Goal: Task Accomplishment & Management: Manage account settings

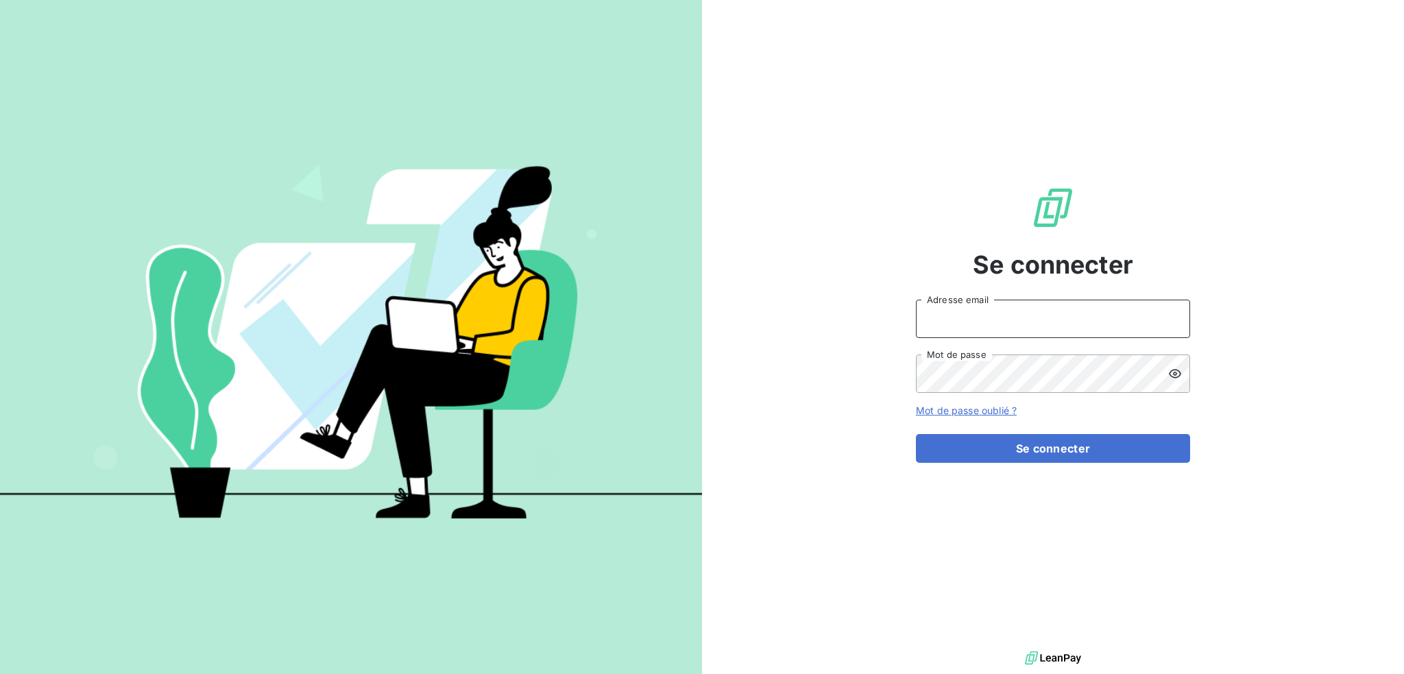
drag, startPoint x: 1078, startPoint y: 314, endPoint x: 1070, endPoint y: 321, distance: 11.2
click at [1078, 314] on input "Adresse email" at bounding box center [1053, 319] width 274 height 38
type input "[EMAIL_ADDRESS][DOMAIN_NAME]"
click at [916, 434] on button "Se connecter" at bounding box center [1053, 448] width 274 height 29
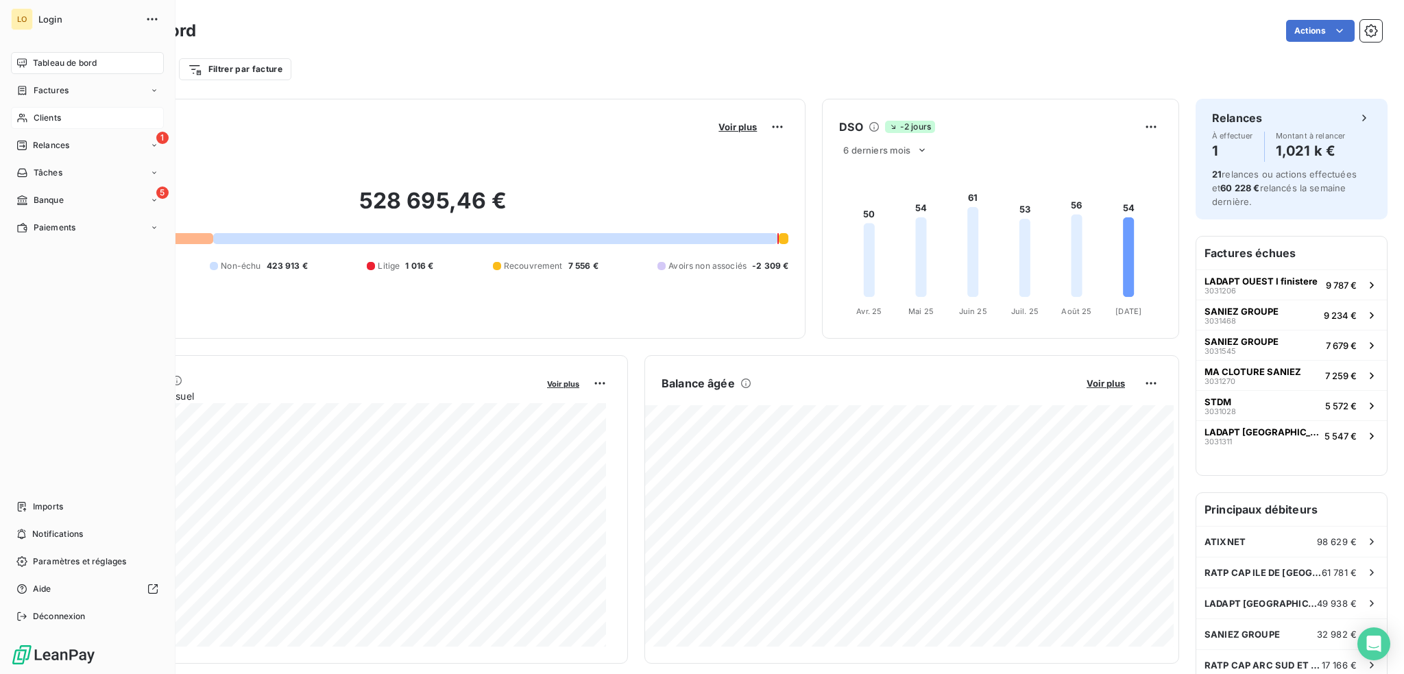
click at [44, 120] on span "Clients" at bounding box center [47, 118] width 27 height 12
click at [57, 117] on span "Clients" at bounding box center [47, 118] width 27 height 12
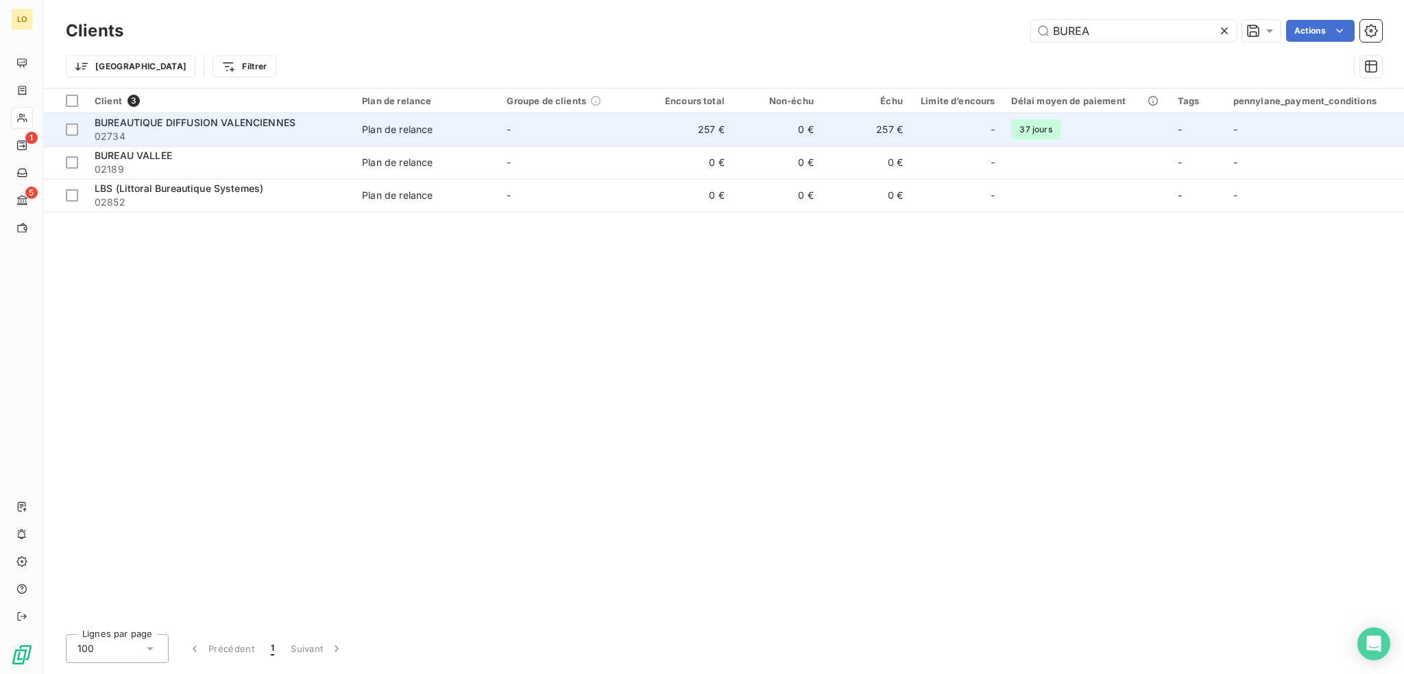
type input "BUREA"
click at [224, 114] on td "BUREAUTIQUE DIFFUSION VALENCIENNES 02734" at bounding box center [219, 129] width 267 height 33
click at [310, 133] on span "02734" at bounding box center [220, 137] width 251 height 14
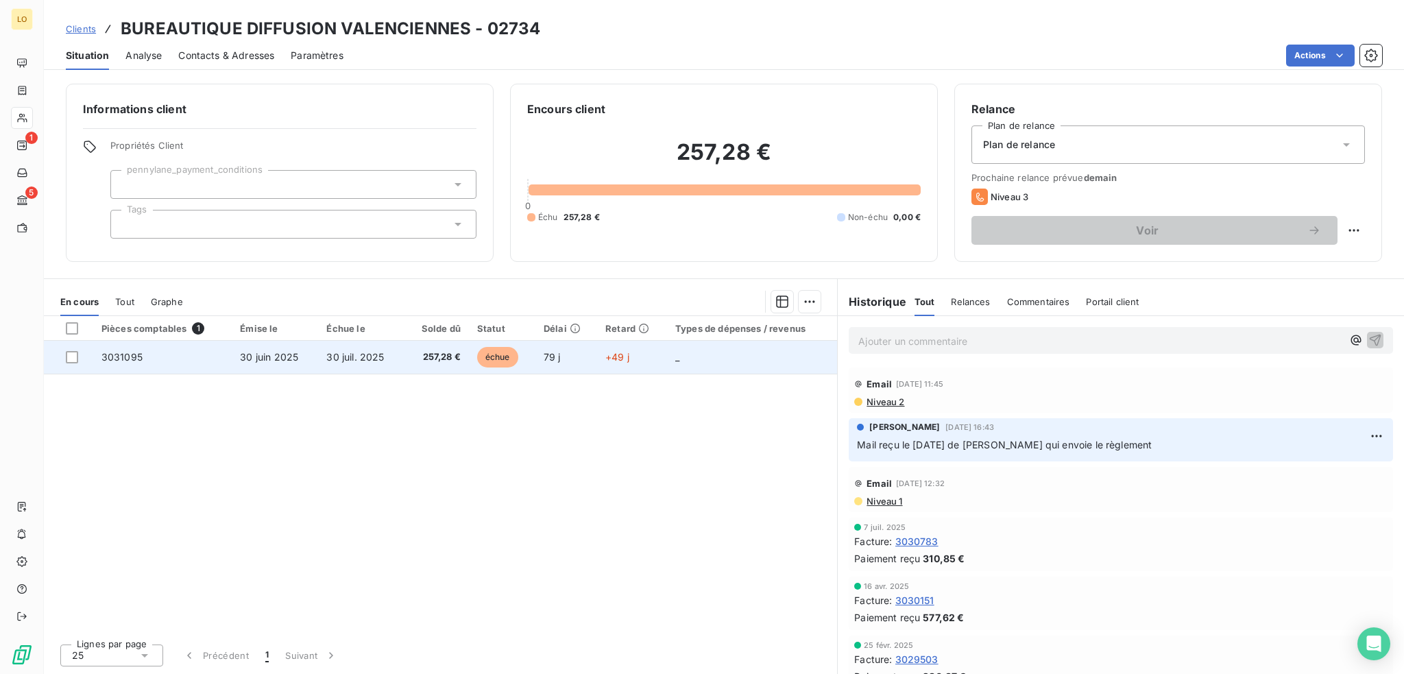
click at [162, 361] on td "3031095" at bounding box center [162, 357] width 138 height 33
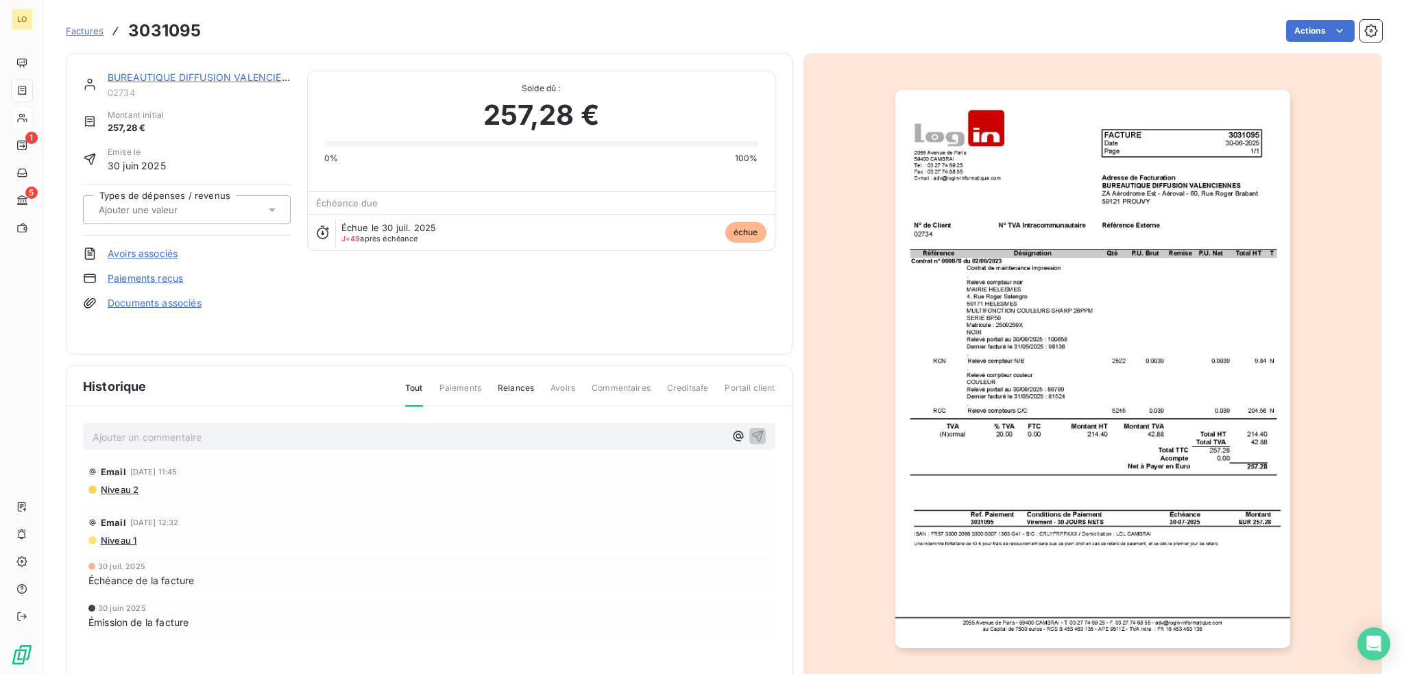
click at [130, 280] on link "Paiements reçus" at bounding box center [145, 278] width 75 height 14
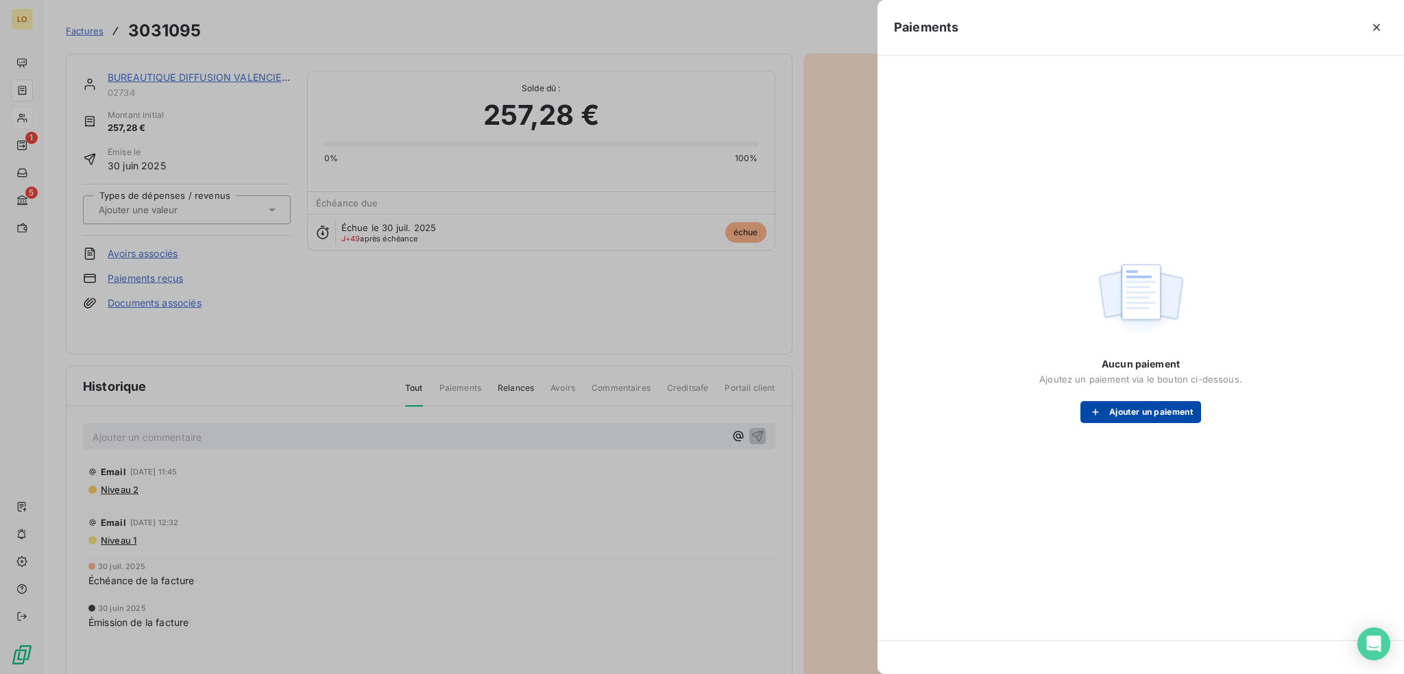
click at [1182, 408] on button "Ajouter un paiement" at bounding box center [1140, 412] width 121 height 22
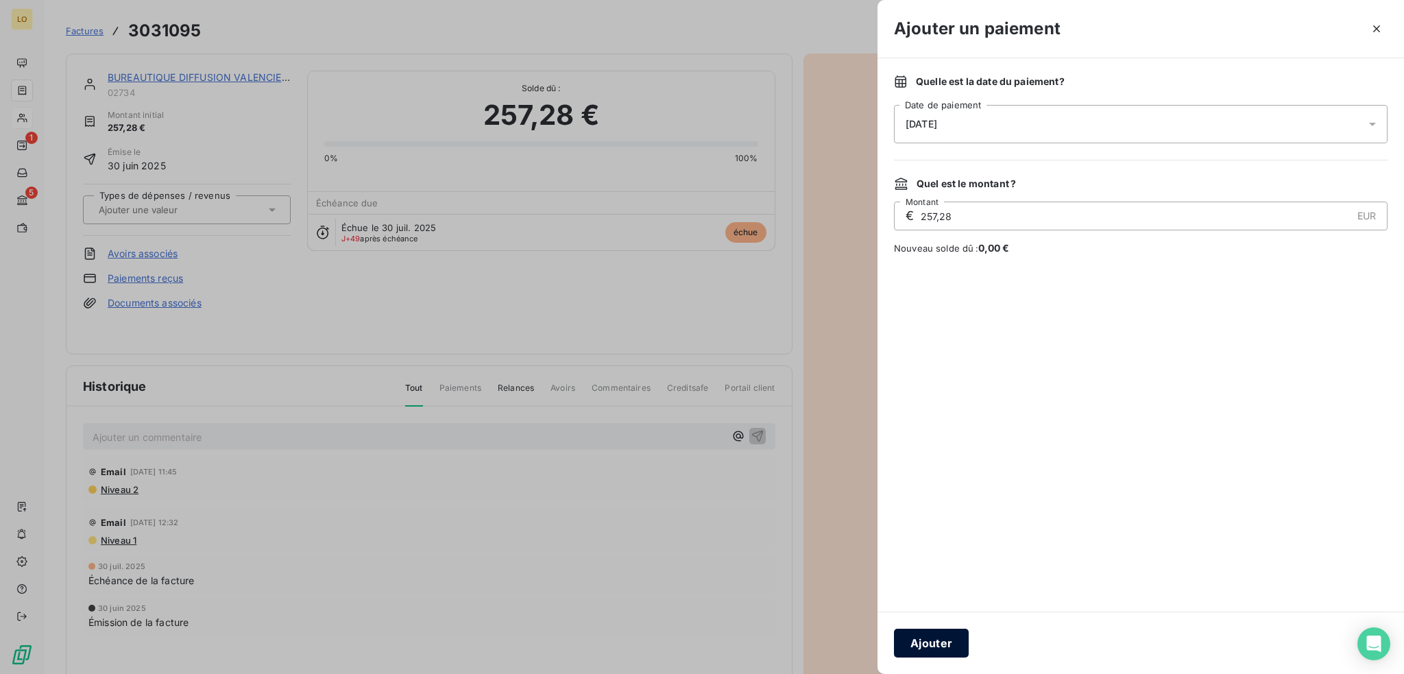
click at [946, 644] on button "Ajouter" at bounding box center [931, 643] width 75 height 29
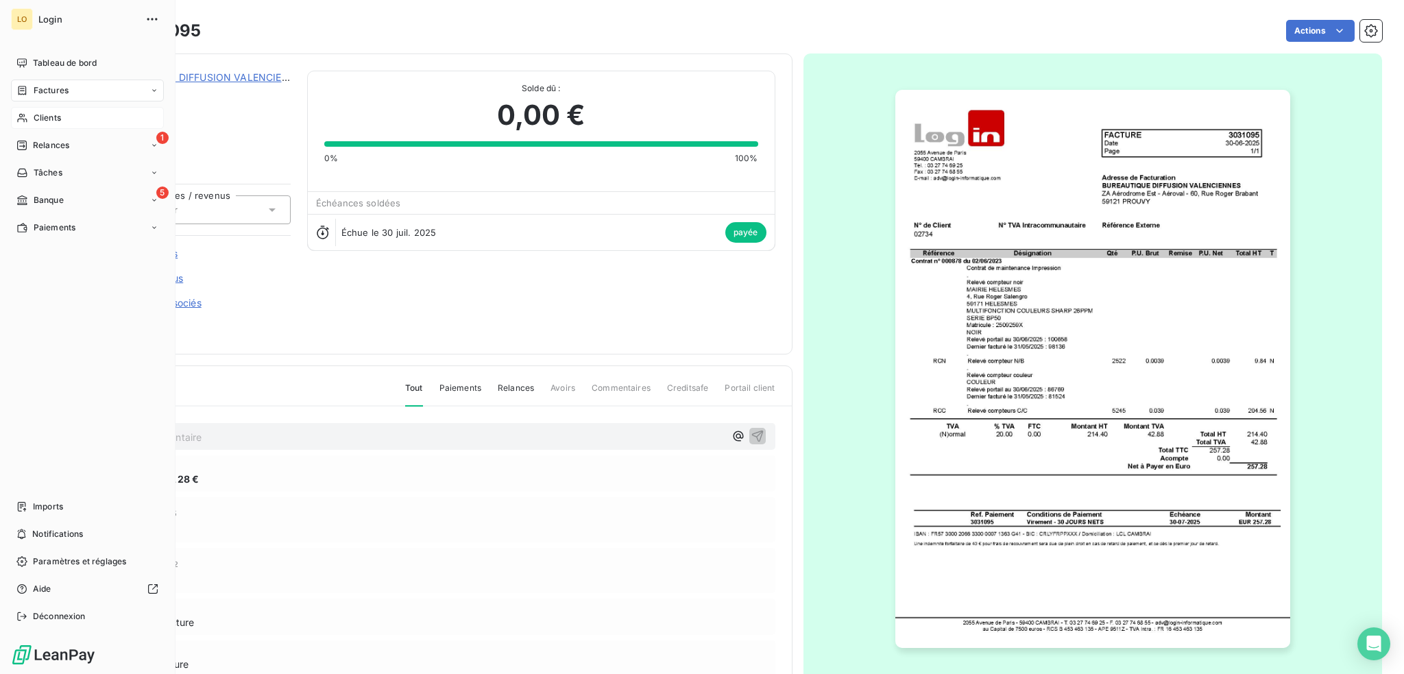
click at [41, 117] on span "Clients" at bounding box center [47, 118] width 27 height 12
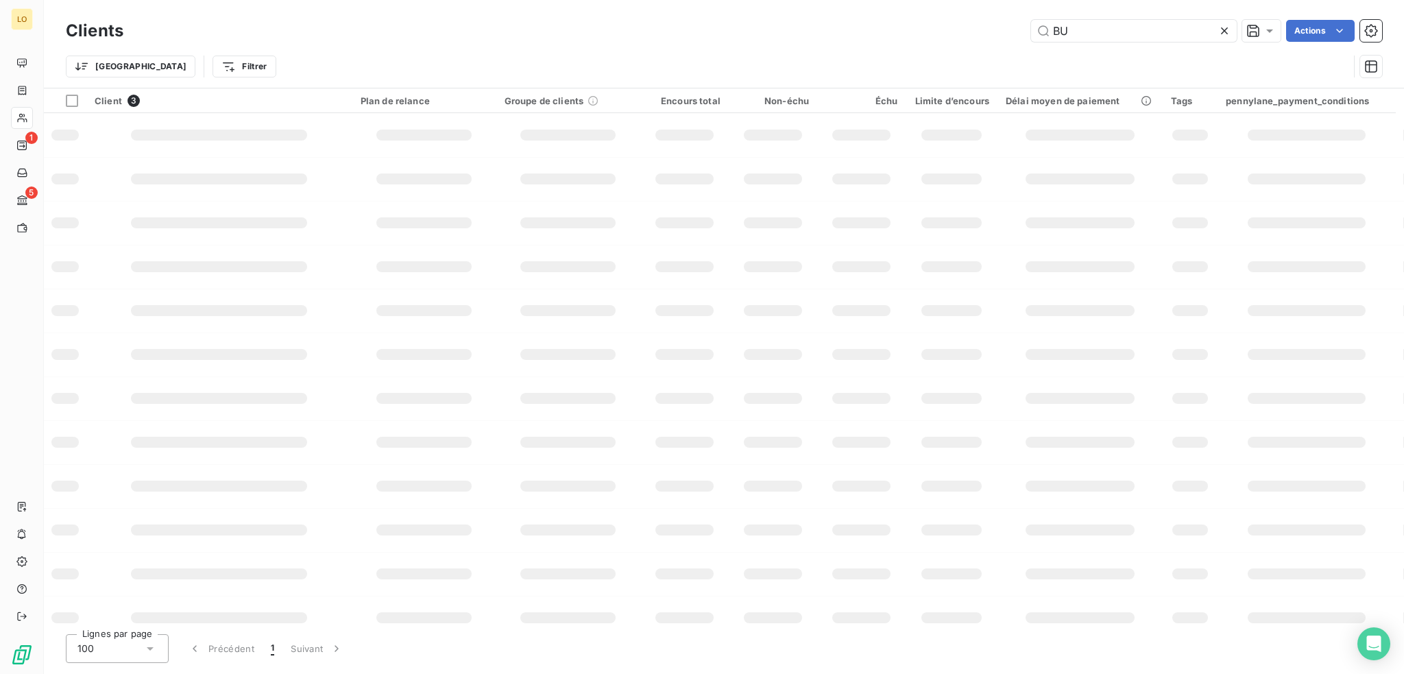
type input "B"
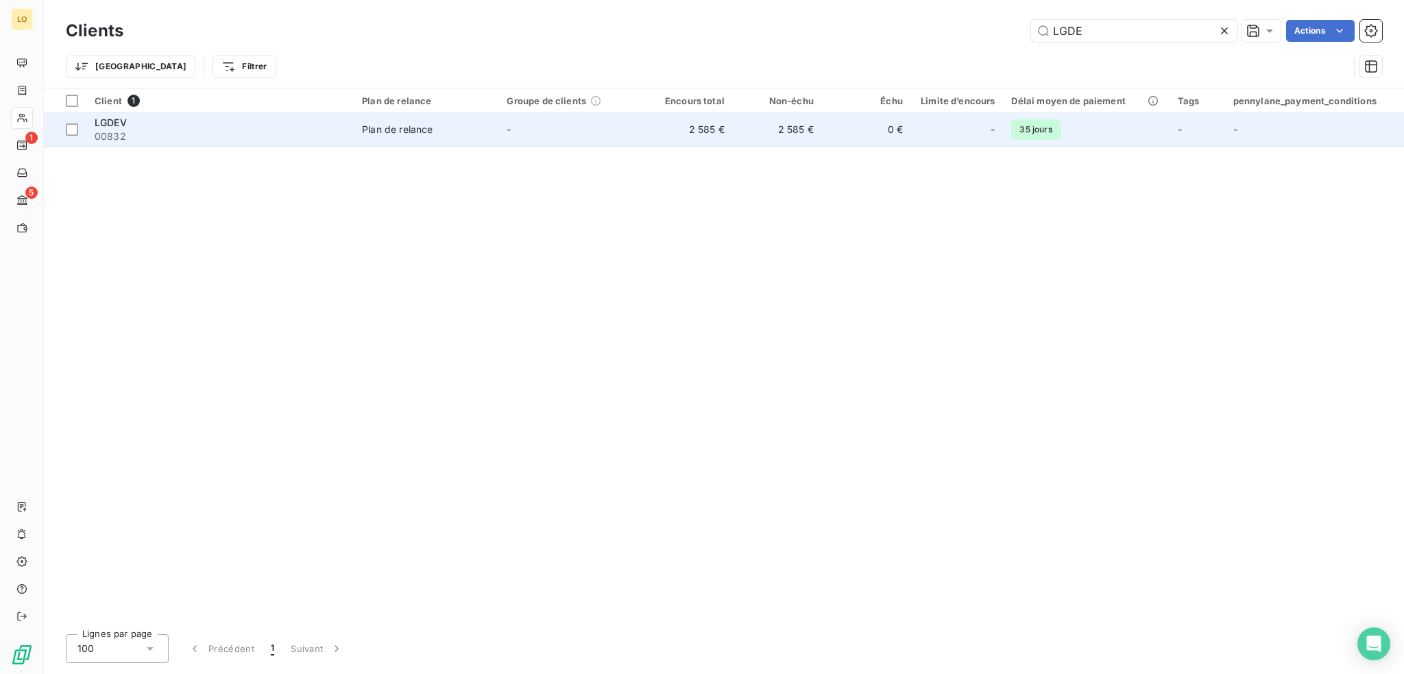
type input "LGDE"
click at [299, 117] on div "LGDEV" at bounding box center [220, 123] width 251 height 14
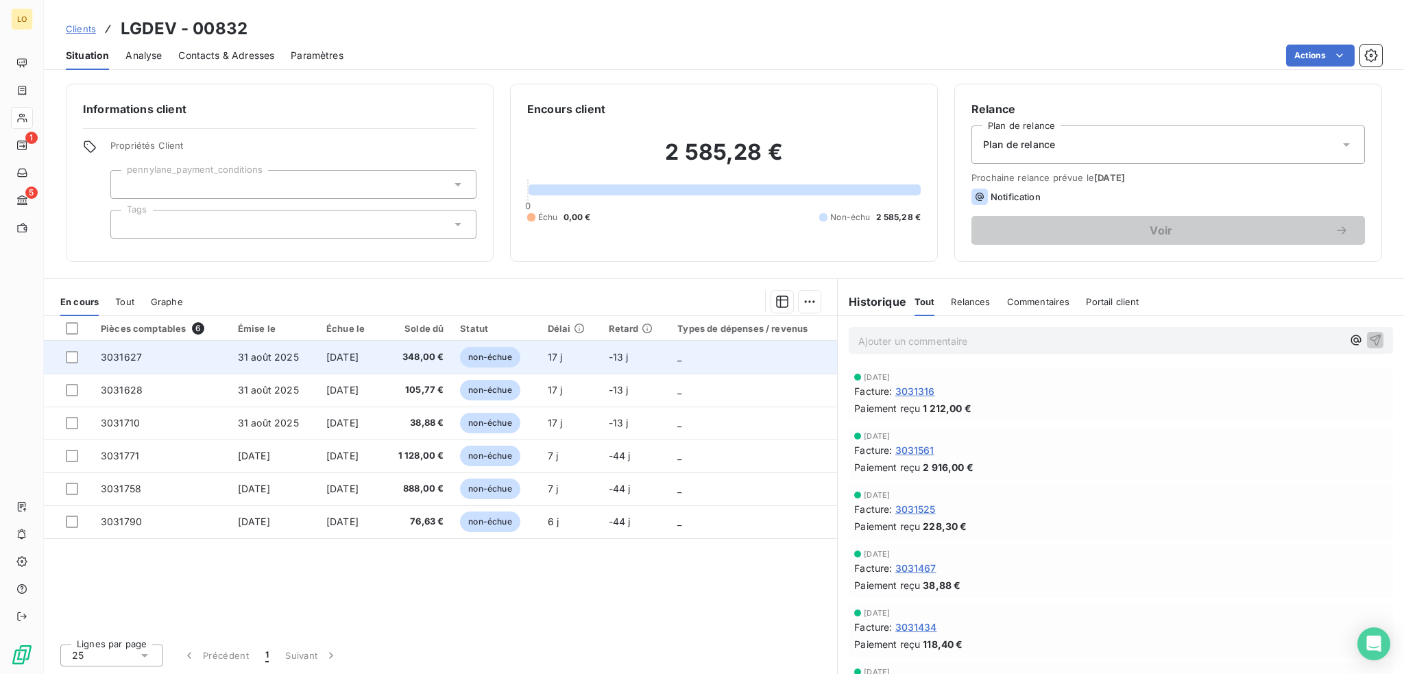
click at [513, 356] on span "non-échue" at bounding box center [490, 357] width 60 height 21
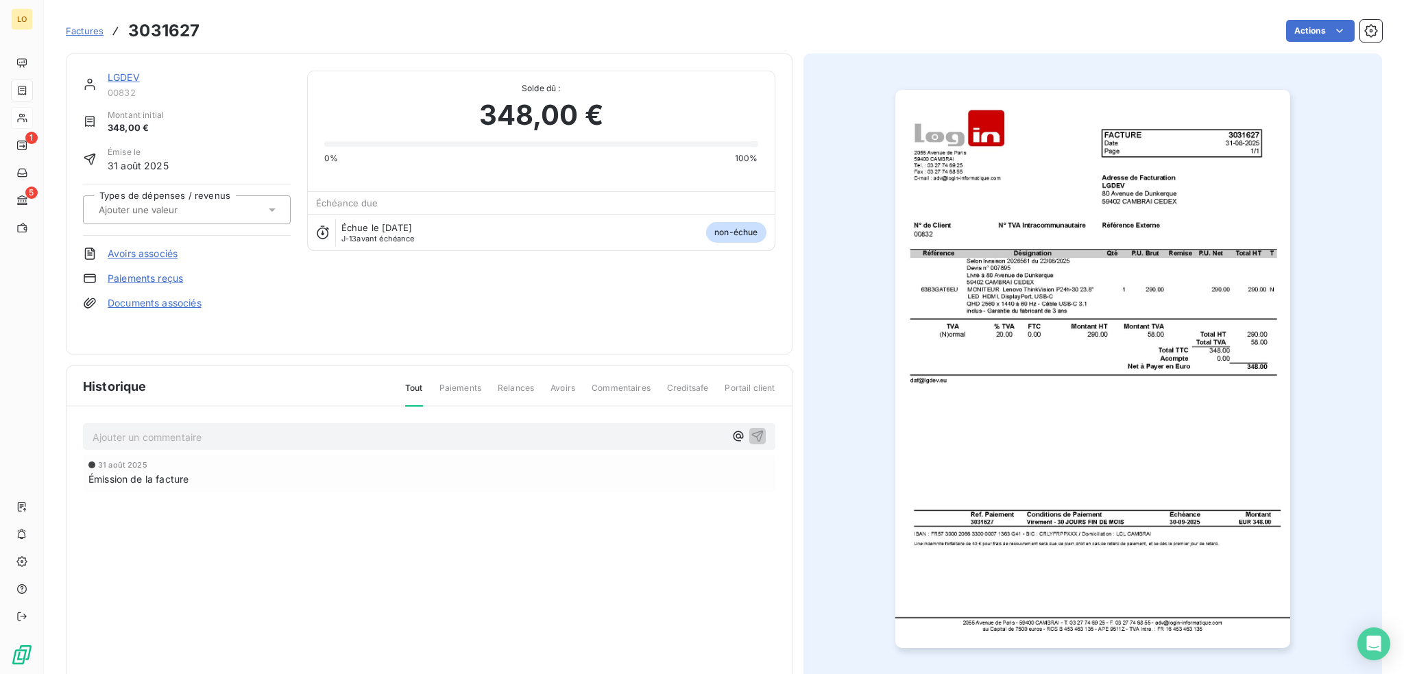
click at [173, 280] on link "Paiements reçus" at bounding box center [145, 278] width 75 height 14
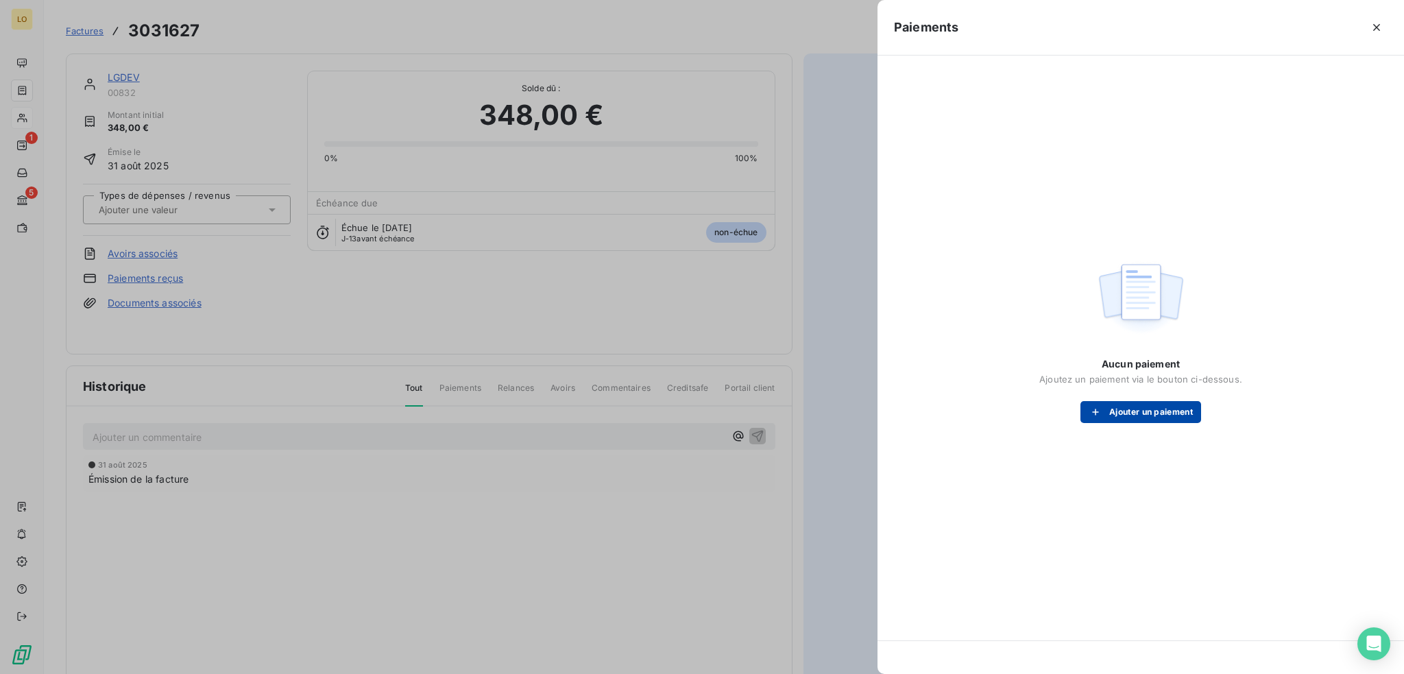
click at [1102, 417] on div "button" at bounding box center [1099, 412] width 21 height 14
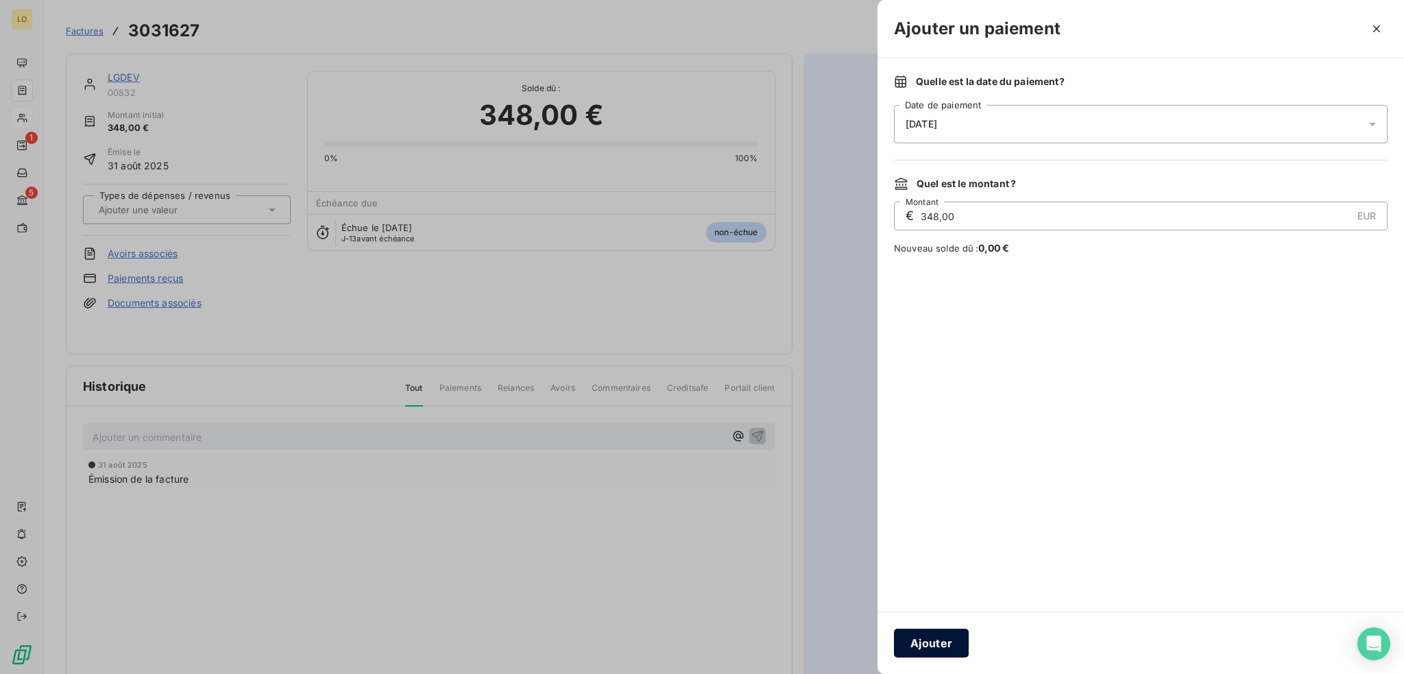
click at [914, 641] on button "Ajouter" at bounding box center [931, 643] width 75 height 29
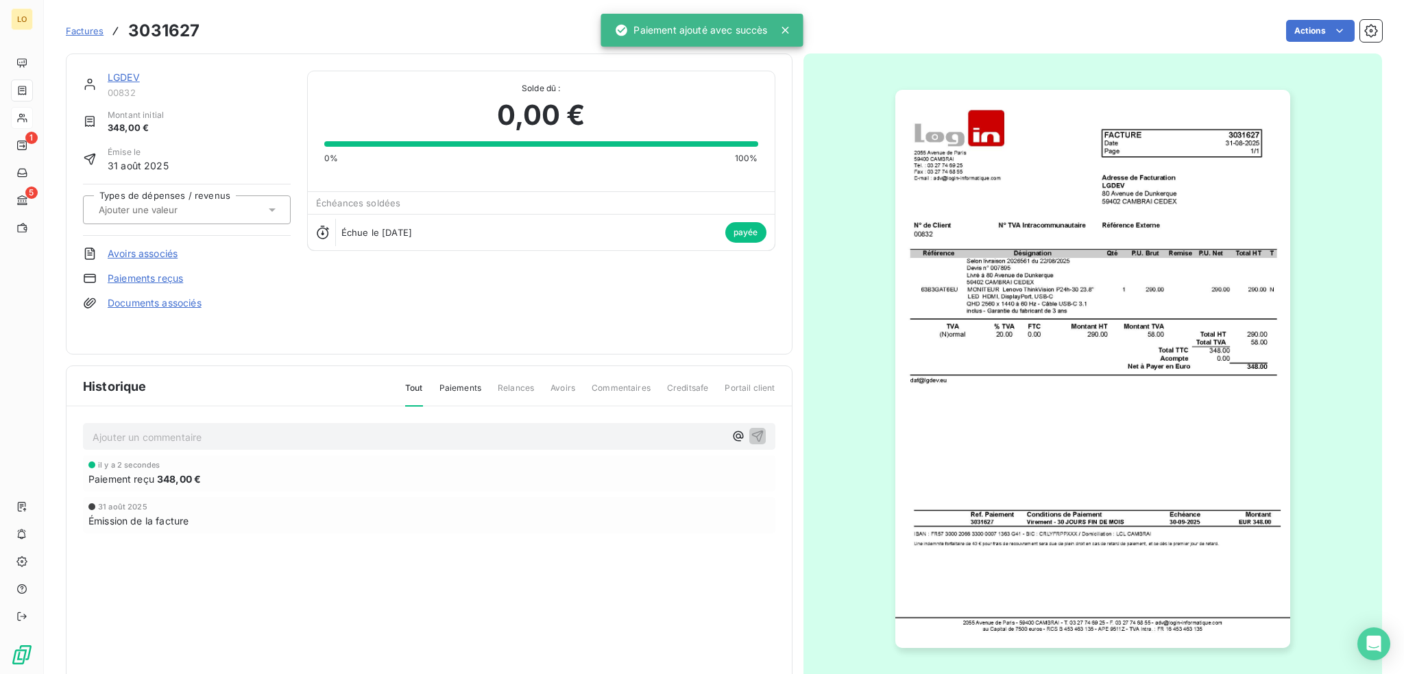
click at [134, 78] on link "LGDEV" at bounding box center [124, 77] width 32 height 12
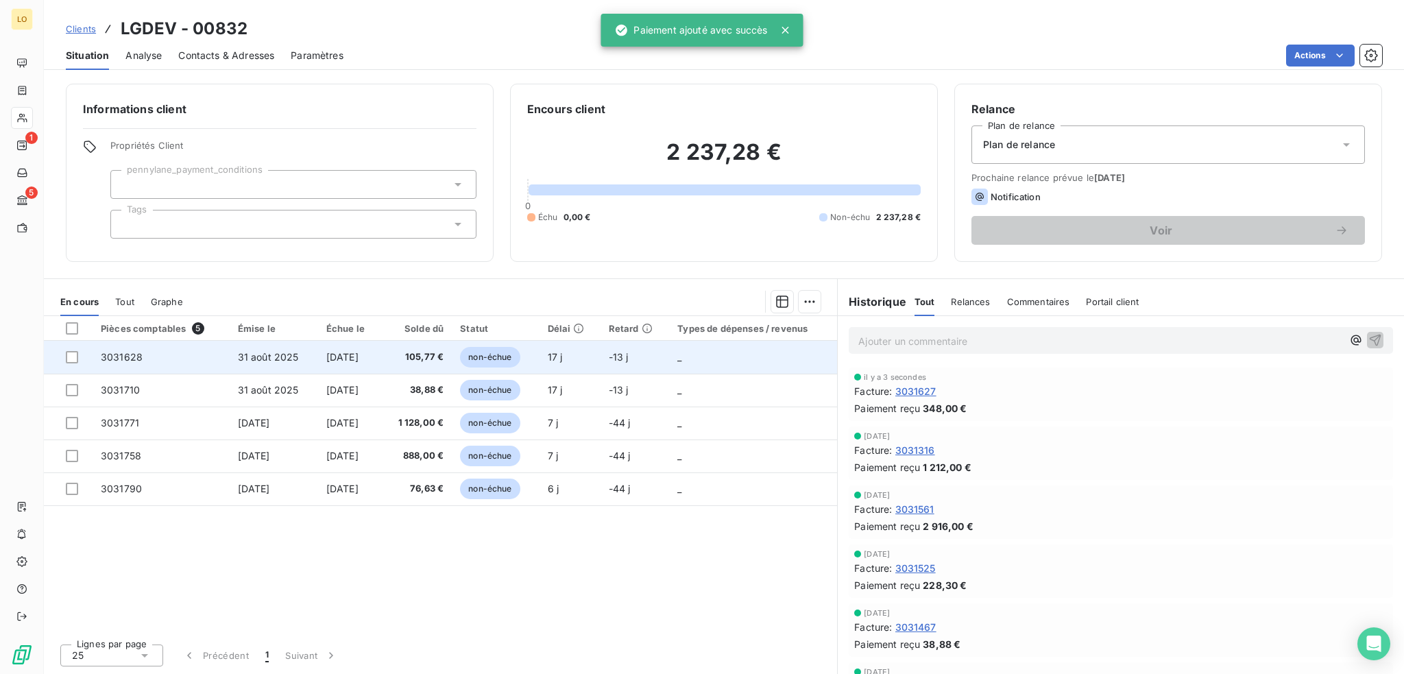
click at [508, 356] on span "non-échue" at bounding box center [490, 357] width 60 height 21
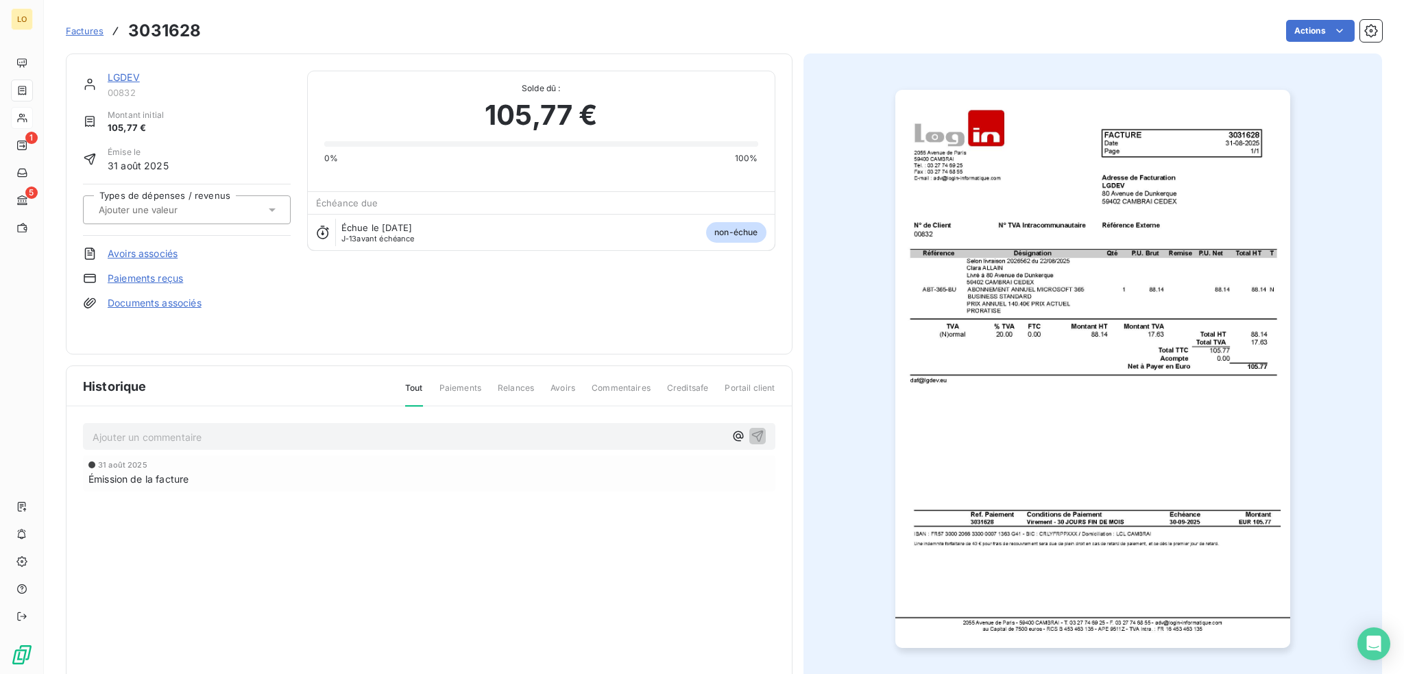
click at [171, 277] on link "Paiements reçus" at bounding box center [145, 278] width 75 height 14
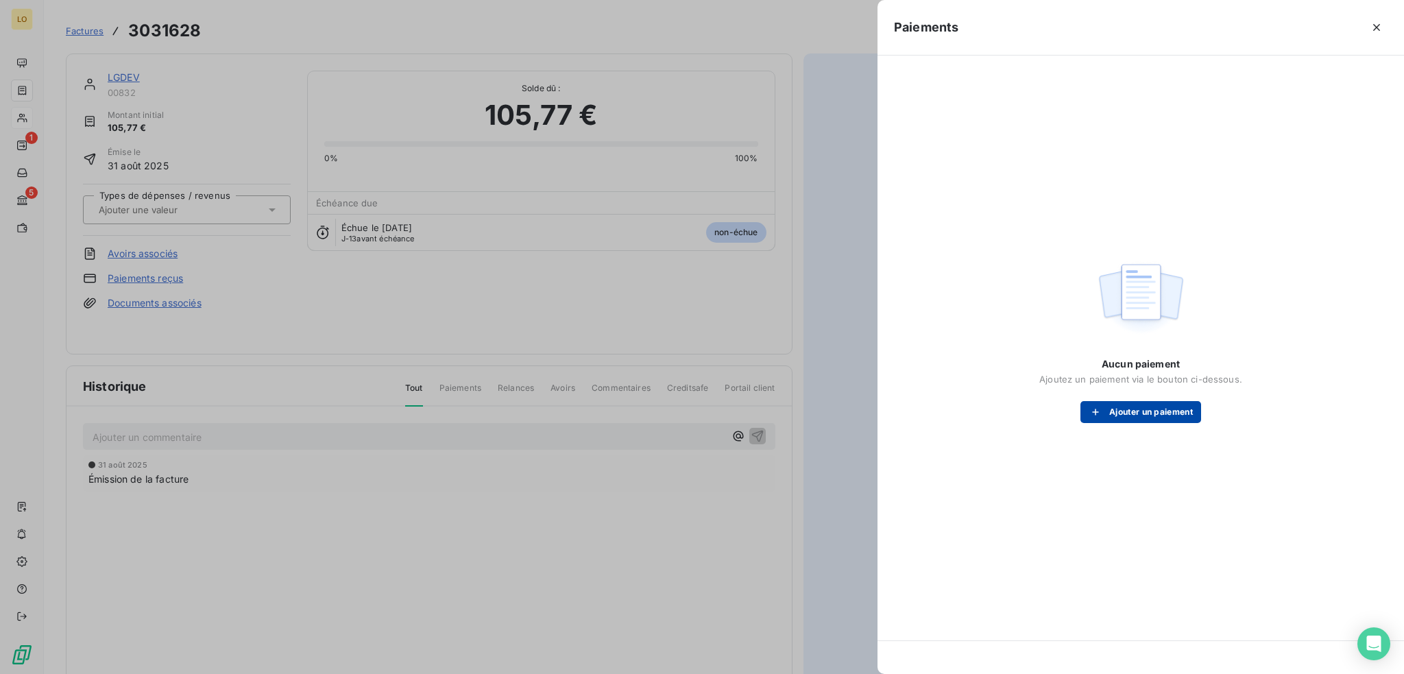
click at [1137, 414] on button "Ajouter un paiement" at bounding box center [1140, 412] width 121 height 22
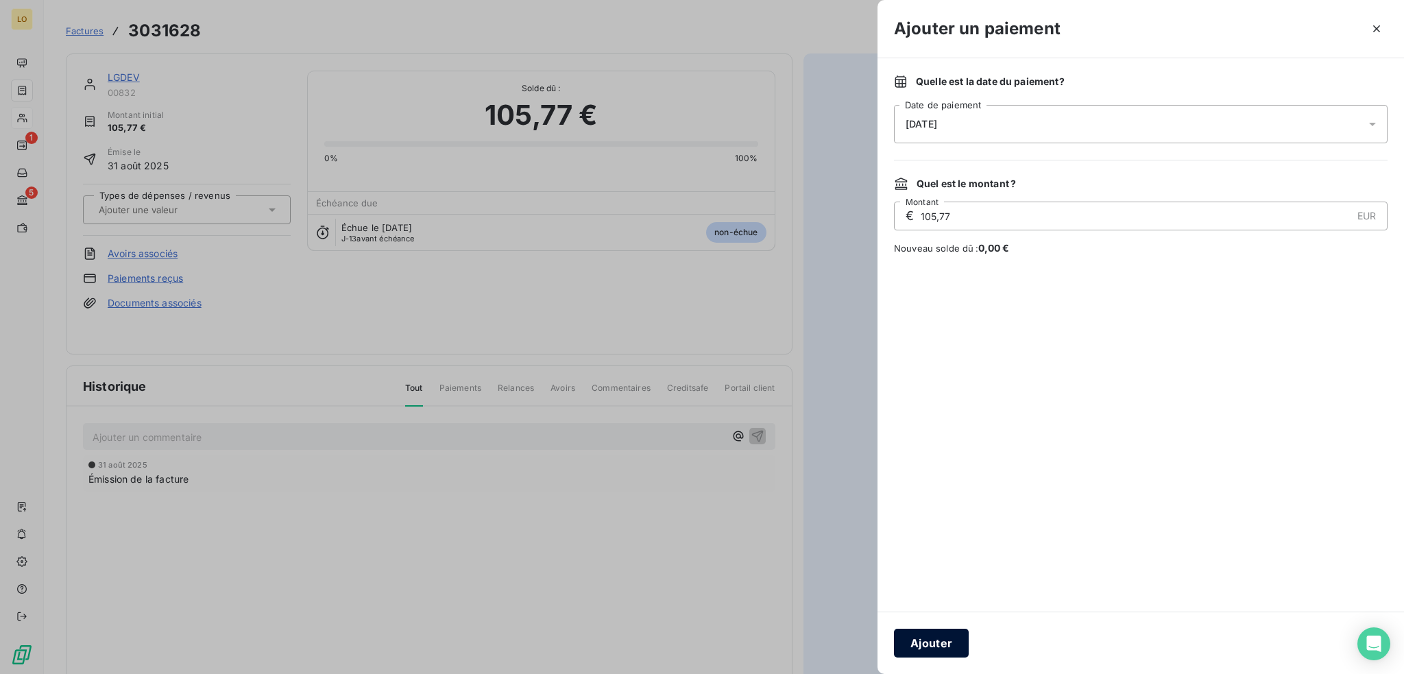
click at [930, 641] on button "Ajouter" at bounding box center [931, 643] width 75 height 29
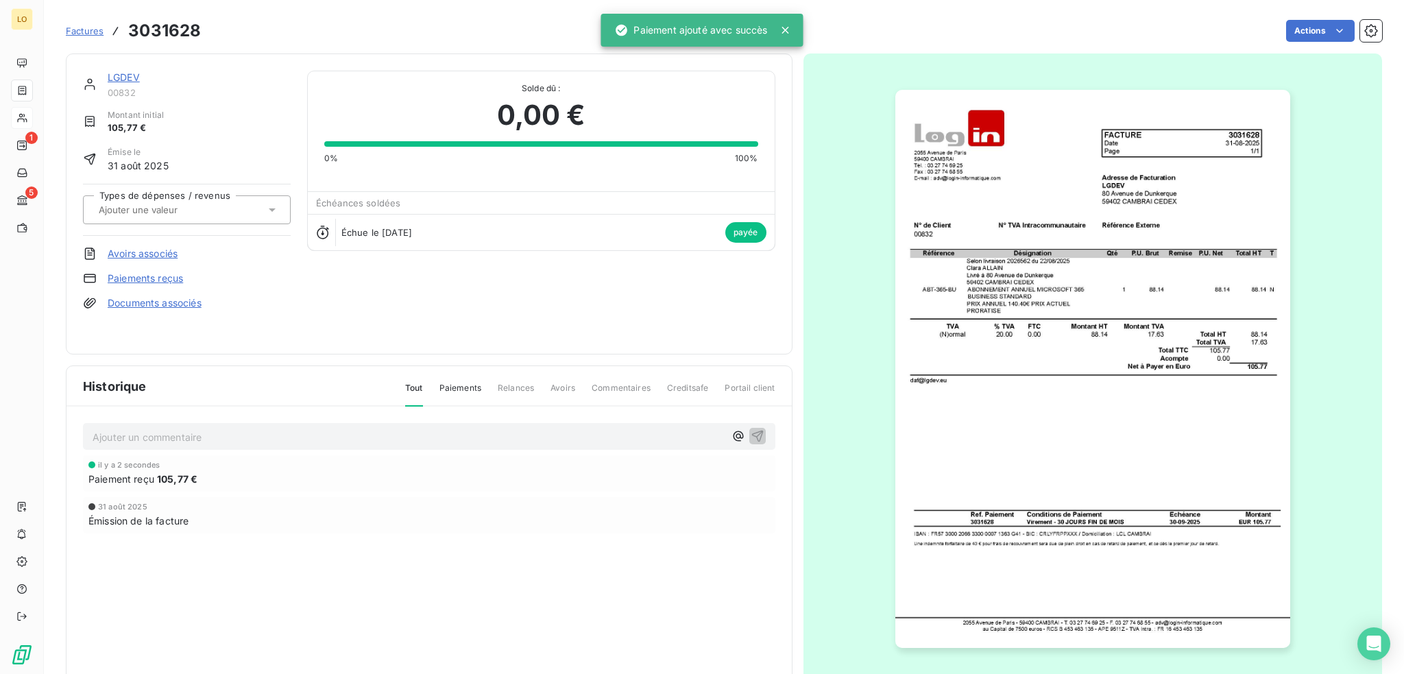
click at [130, 75] on link "LGDEV" at bounding box center [124, 77] width 32 height 12
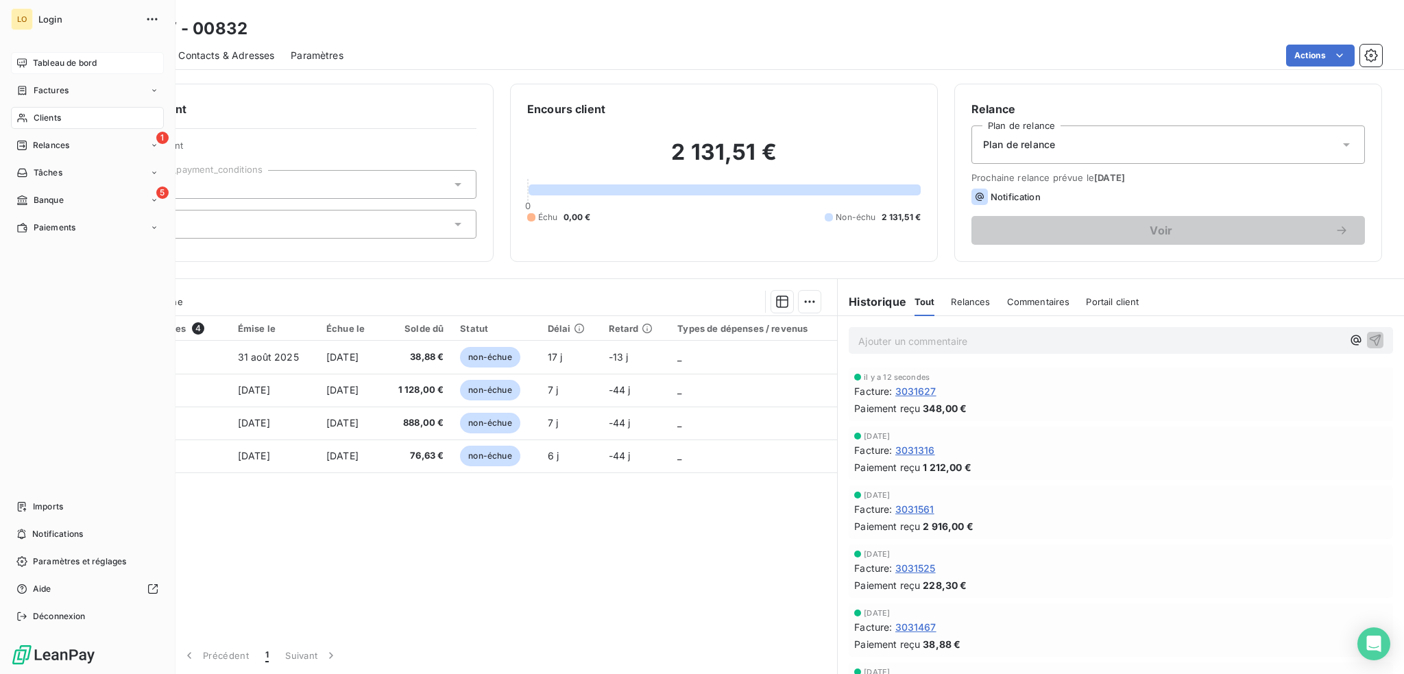
click at [51, 60] on span "Tableau de bord" at bounding box center [65, 63] width 64 height 12
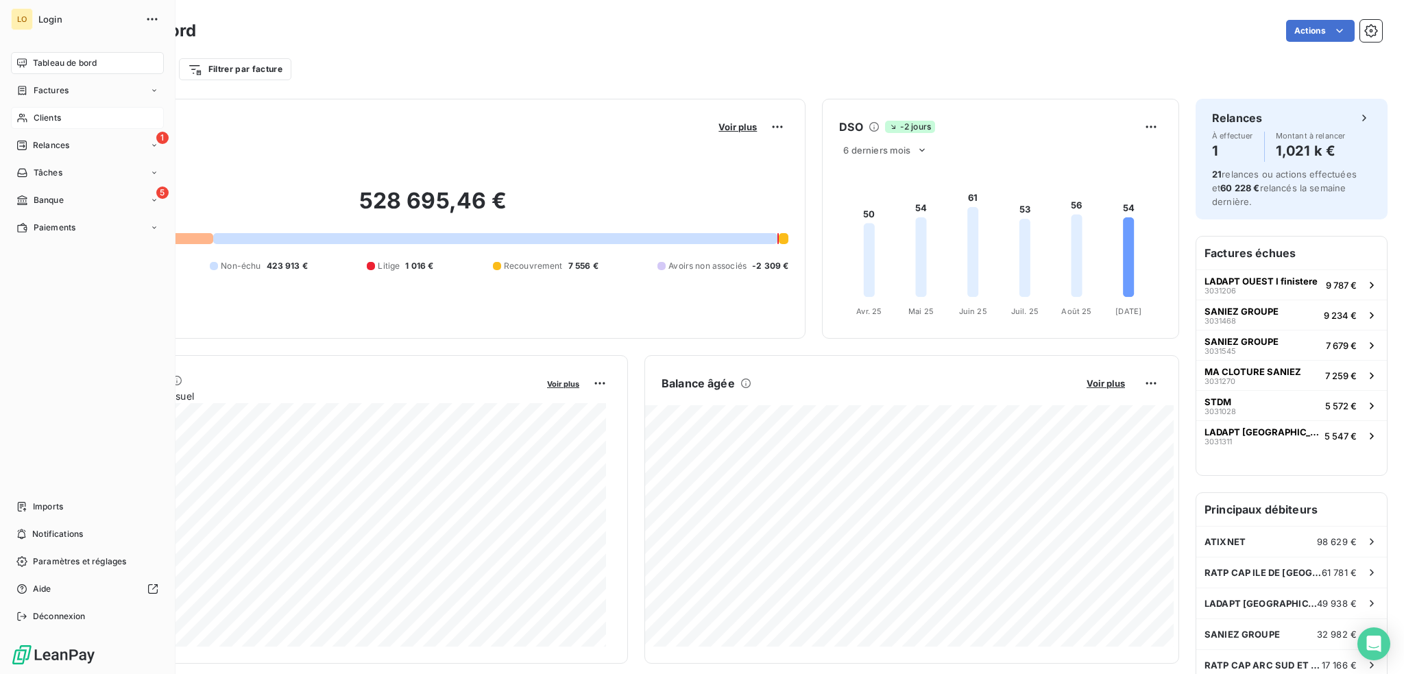
click at [56, 114] on span "Clients" at bounding box center [47, 118] width 27 height 12
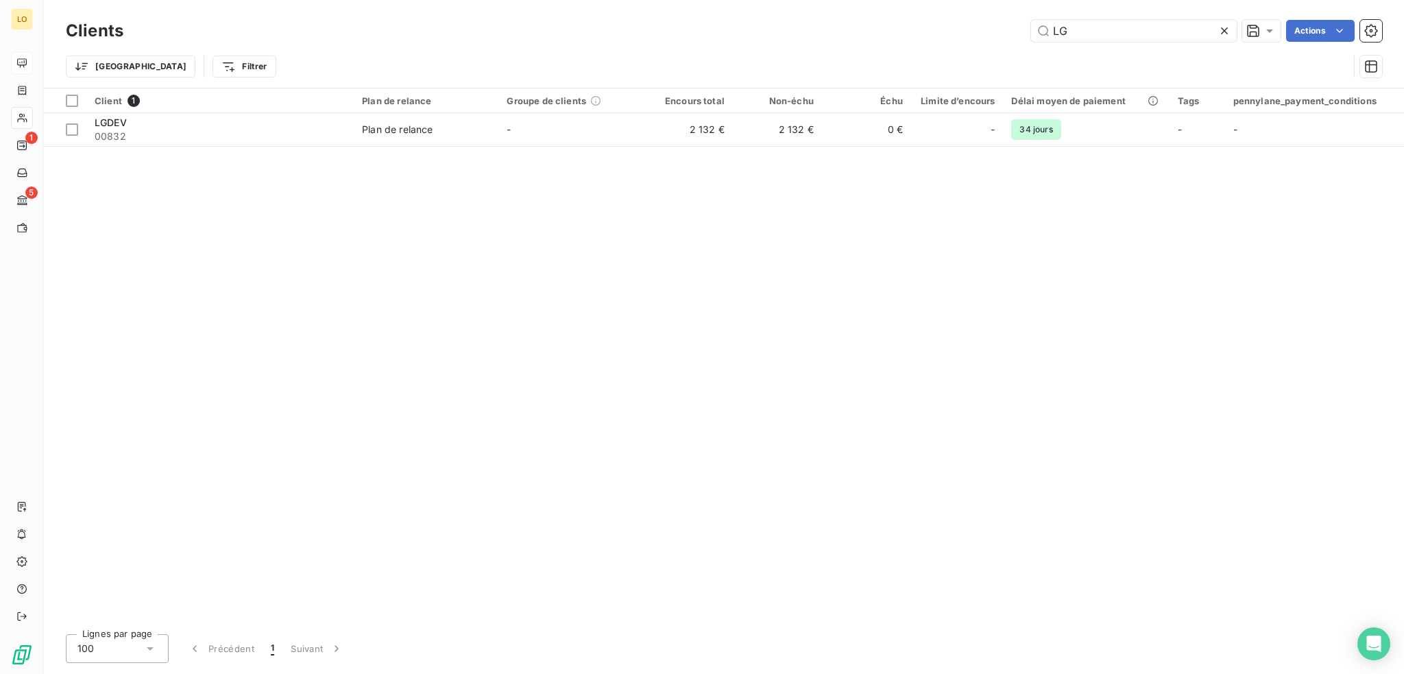
type input "L"
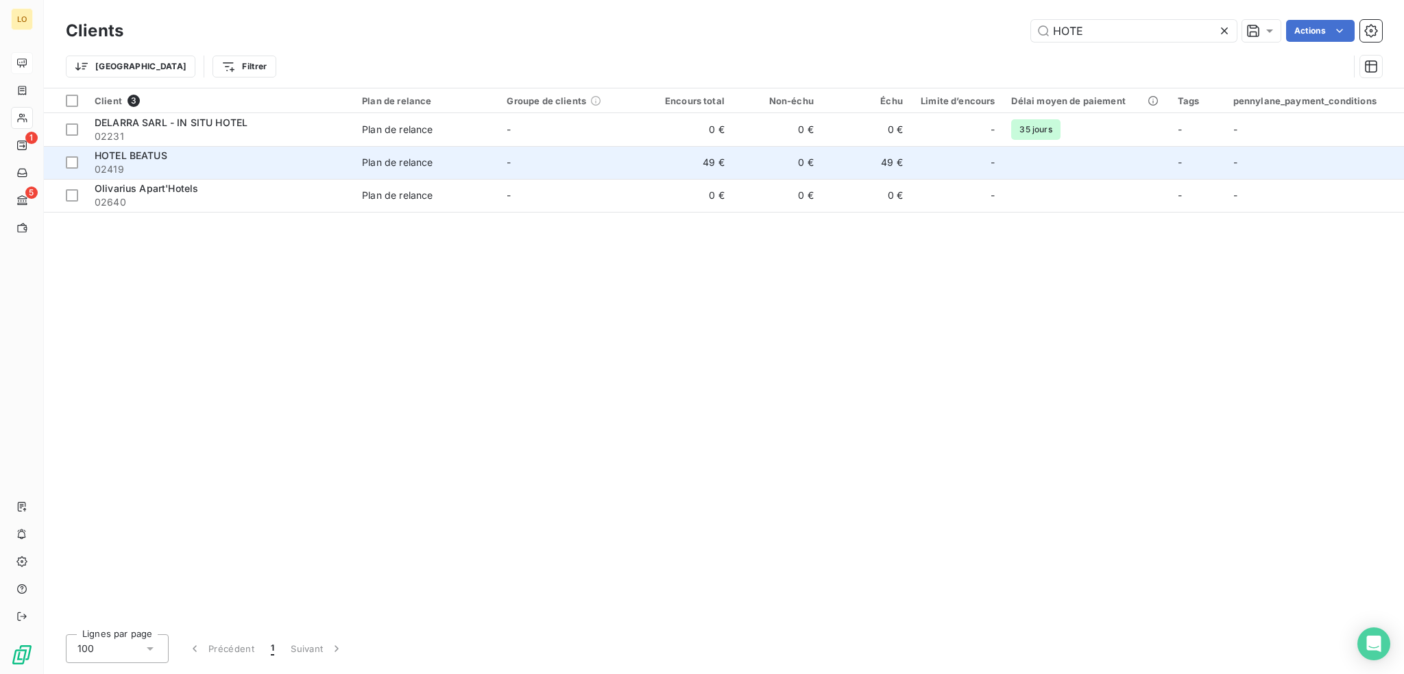
type input "HOTE"
click at [260, 161] on div "HOTEL BEATUS 02419" at bounding box center [220, 162] width 251 height 27
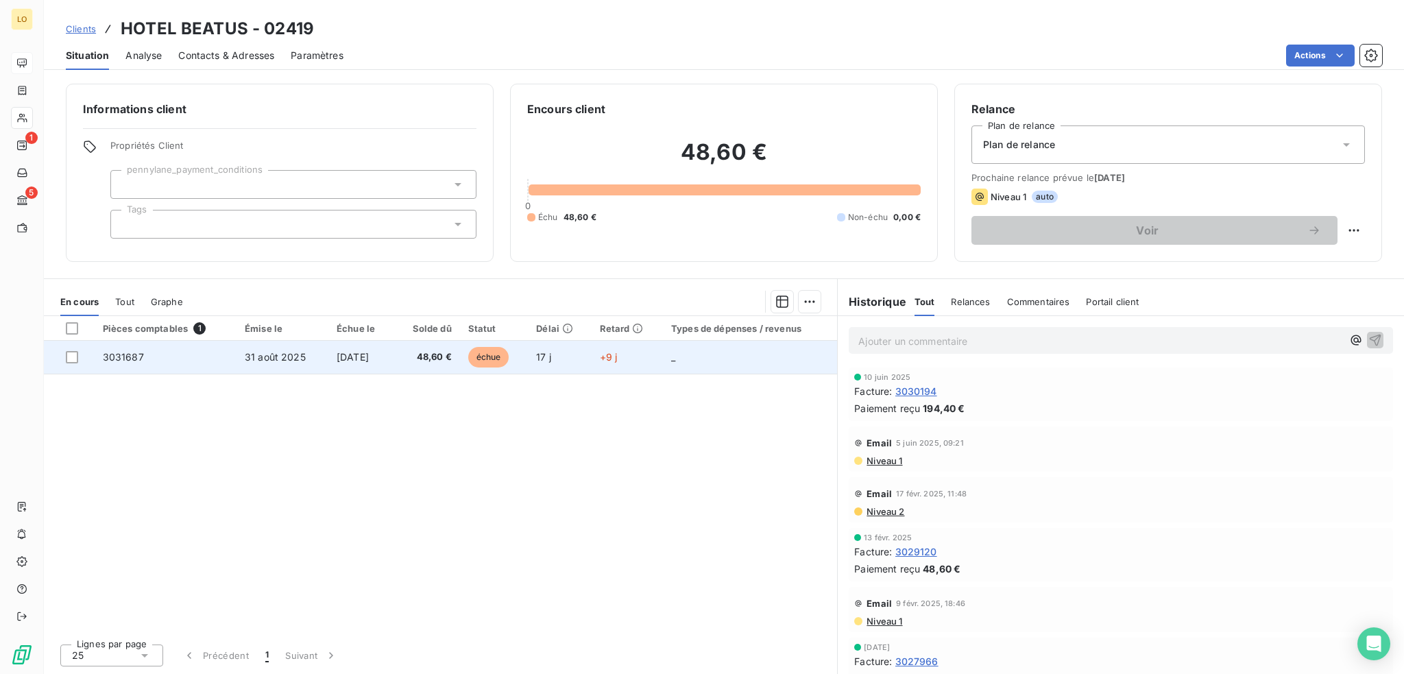
click at [509, 356] on span "échue" at bounding box center [488, 357] width 41 height 21
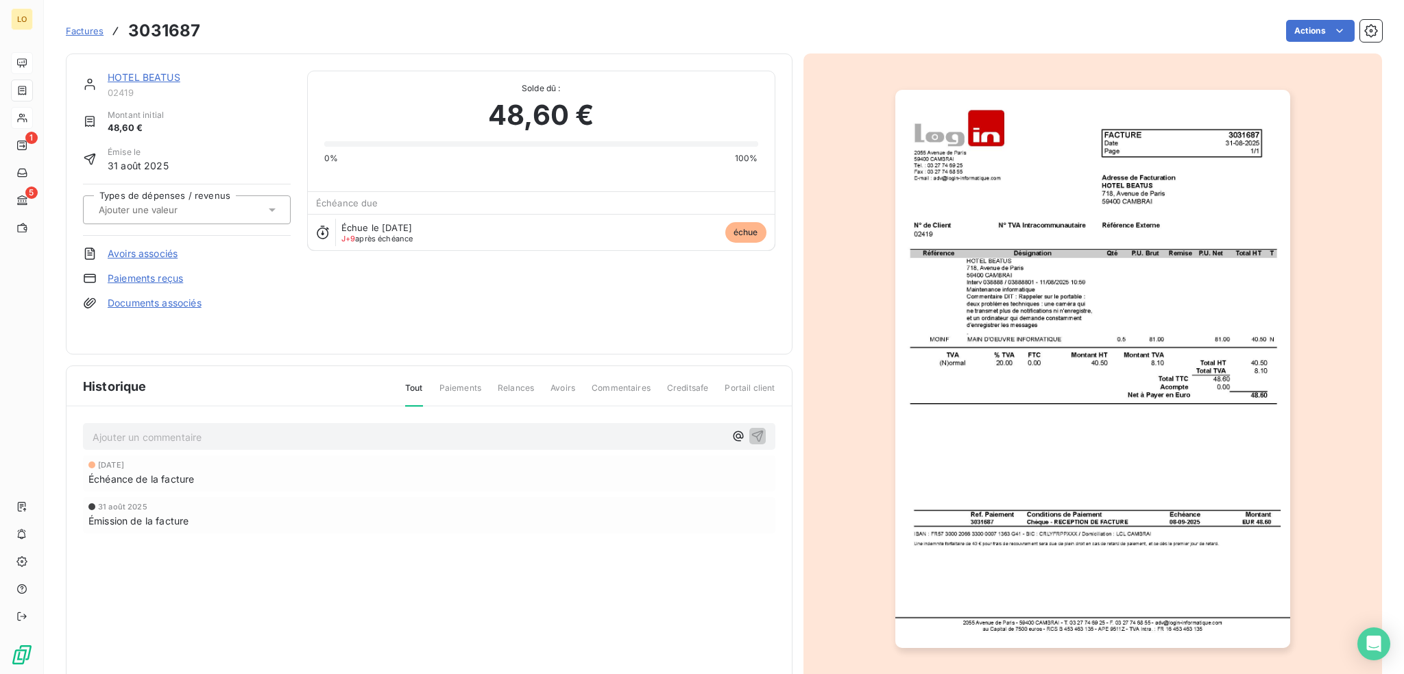
click at [173, 279] on link "Paiements reçus" at bounding box center [145, 278] width 75 height 14
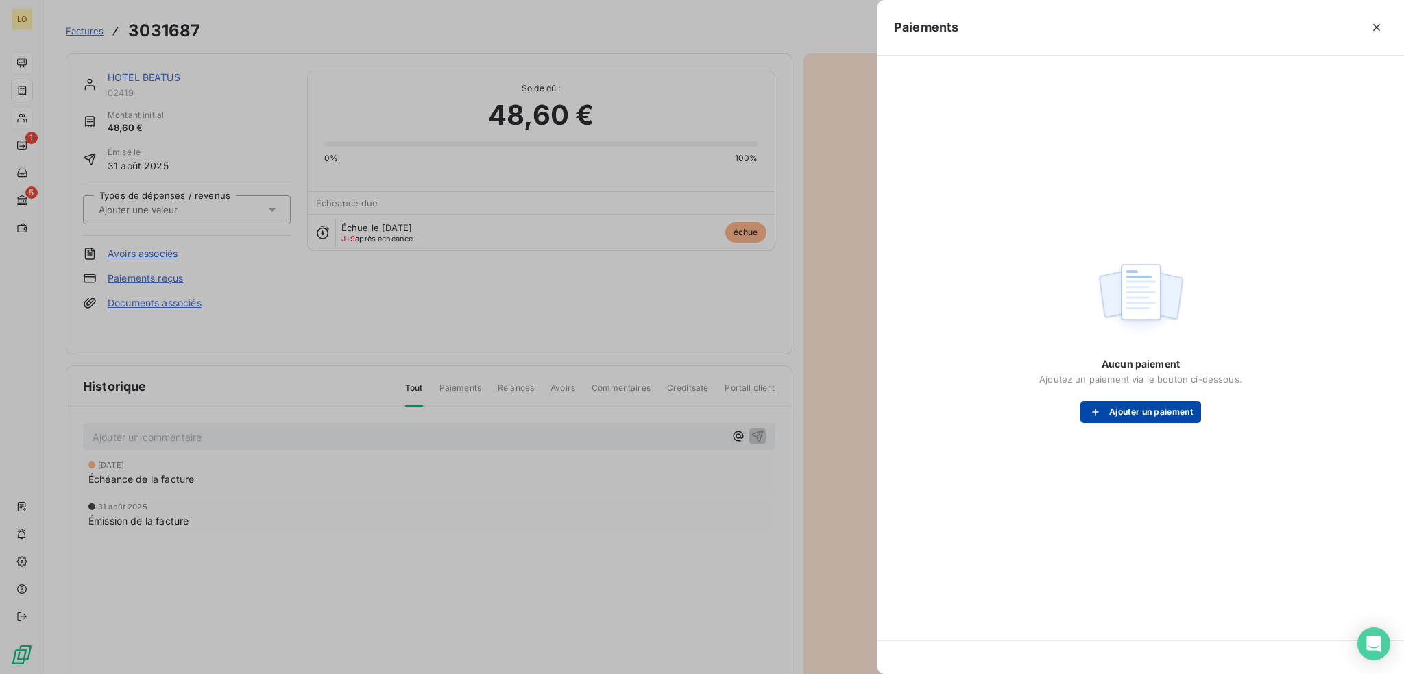
click at [1119, 418] on button "Ajouter un paiement" at bounding box center [1140, 412] width 121 height 22
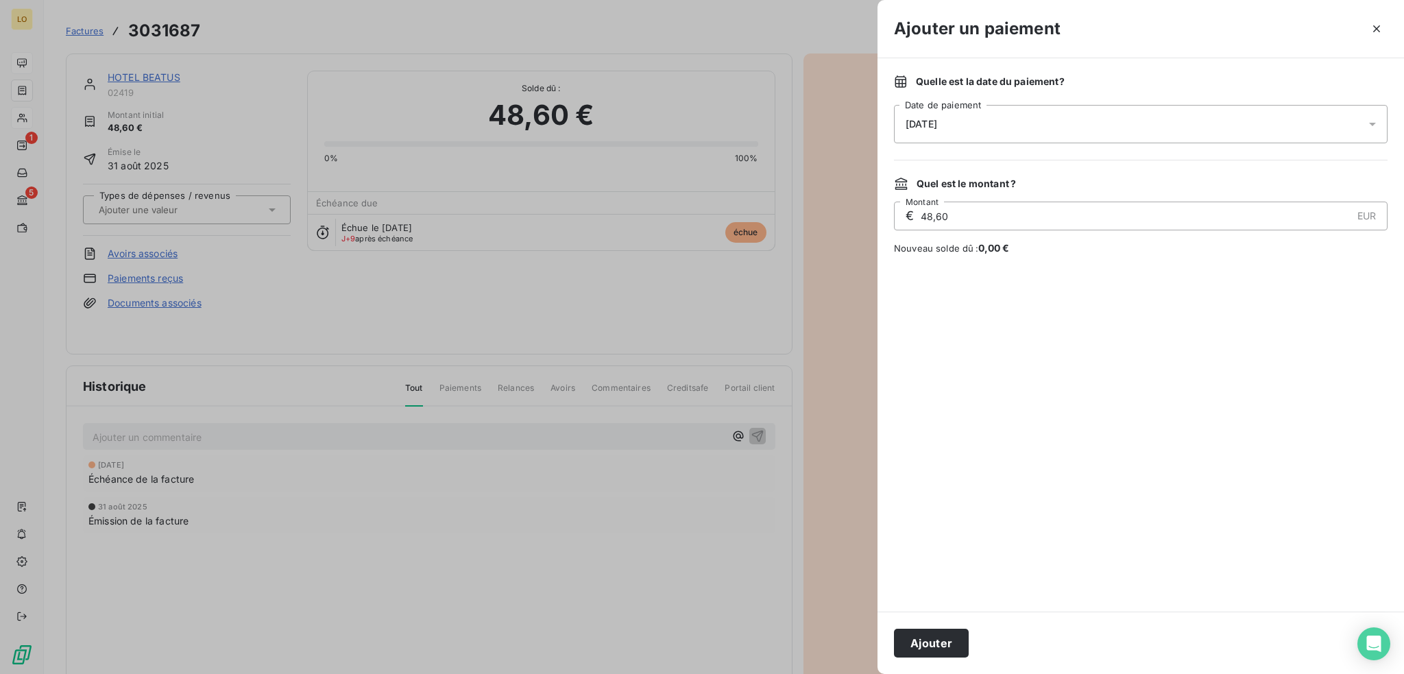
click at [1368, 127] on icon at bounding box center [1372, 124] width 14 height 14
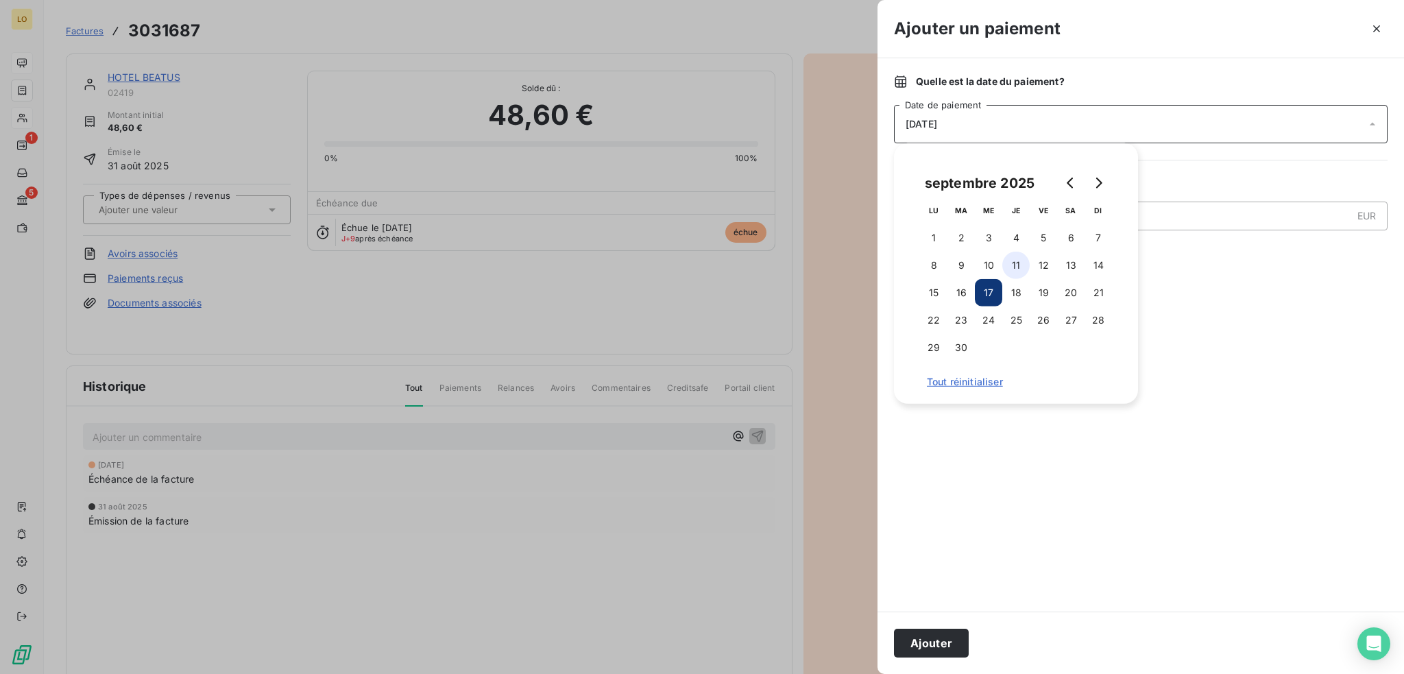
click at [1009, 263] on button "11" at bounding box center [1015, 265] width 27 height 27
click at [936, 644] on button "Ajouter" at bounding box center [931, 643] width 75 height 29
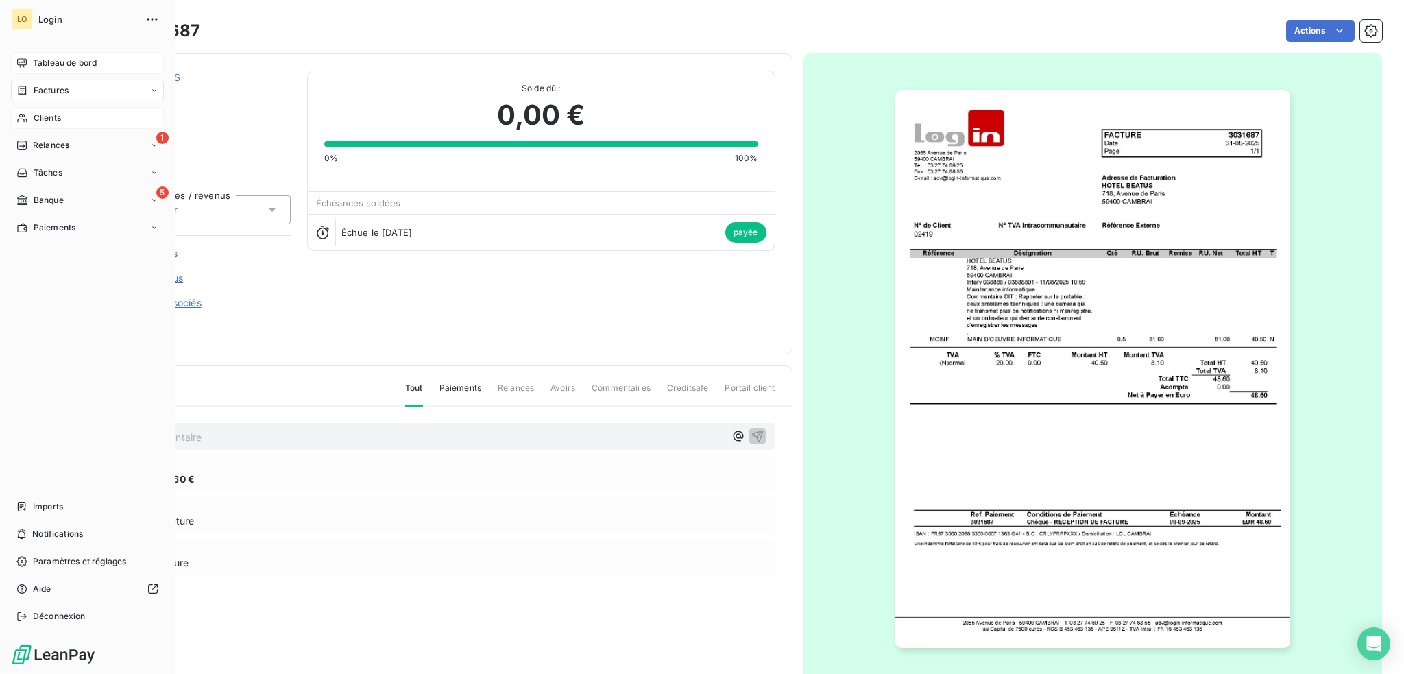
click at [30, 113] on div "Clients" at bounding box center [87, 118] width 153 height 22
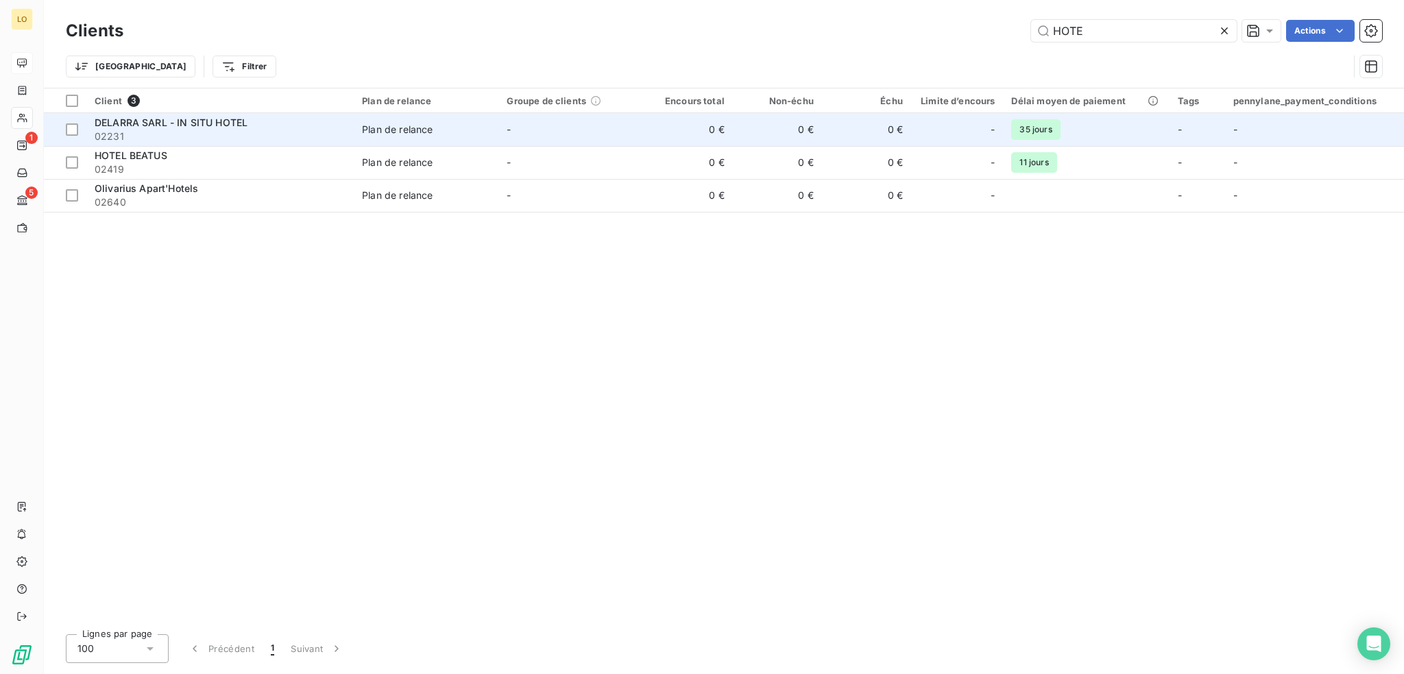
click at [202, 133] on span "02231" at bounding box center [220, 137] width 251 height 14
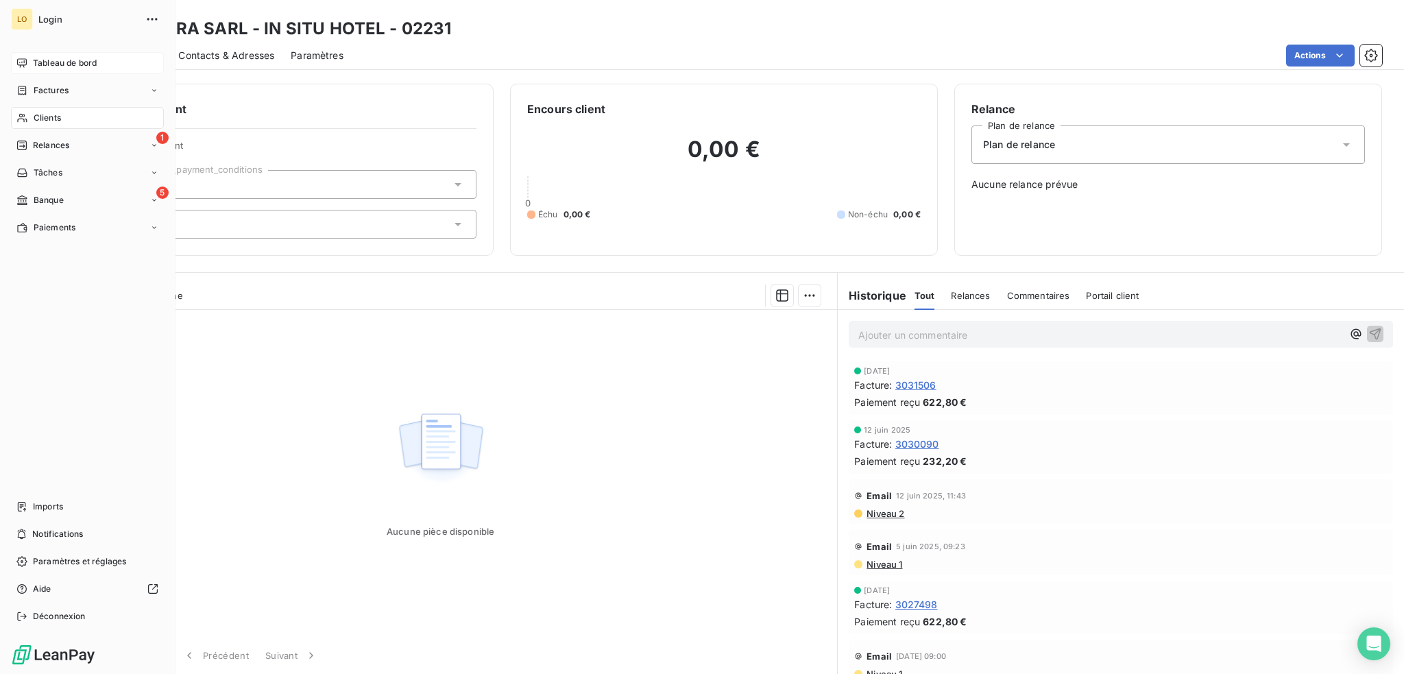
click at [39, 117] on span "Clients" at bounding box center [47, 118] width 27 height 12
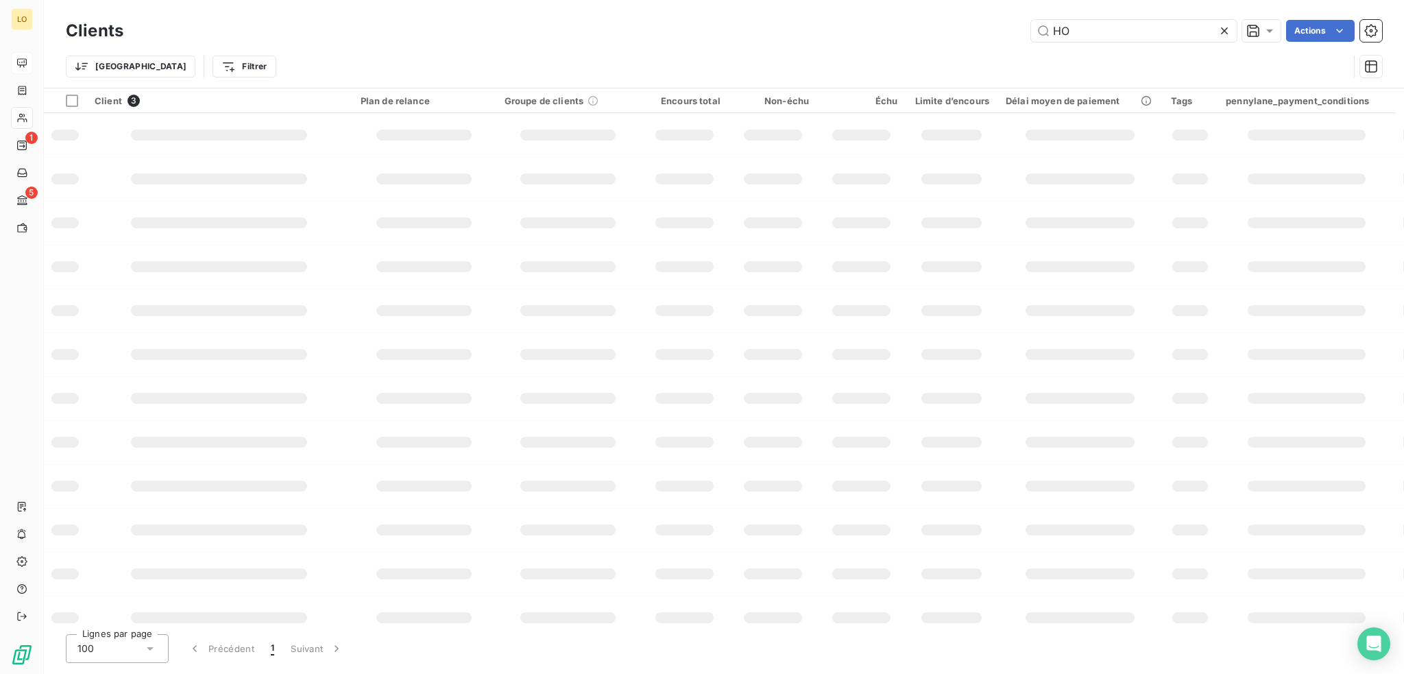
type input "H"
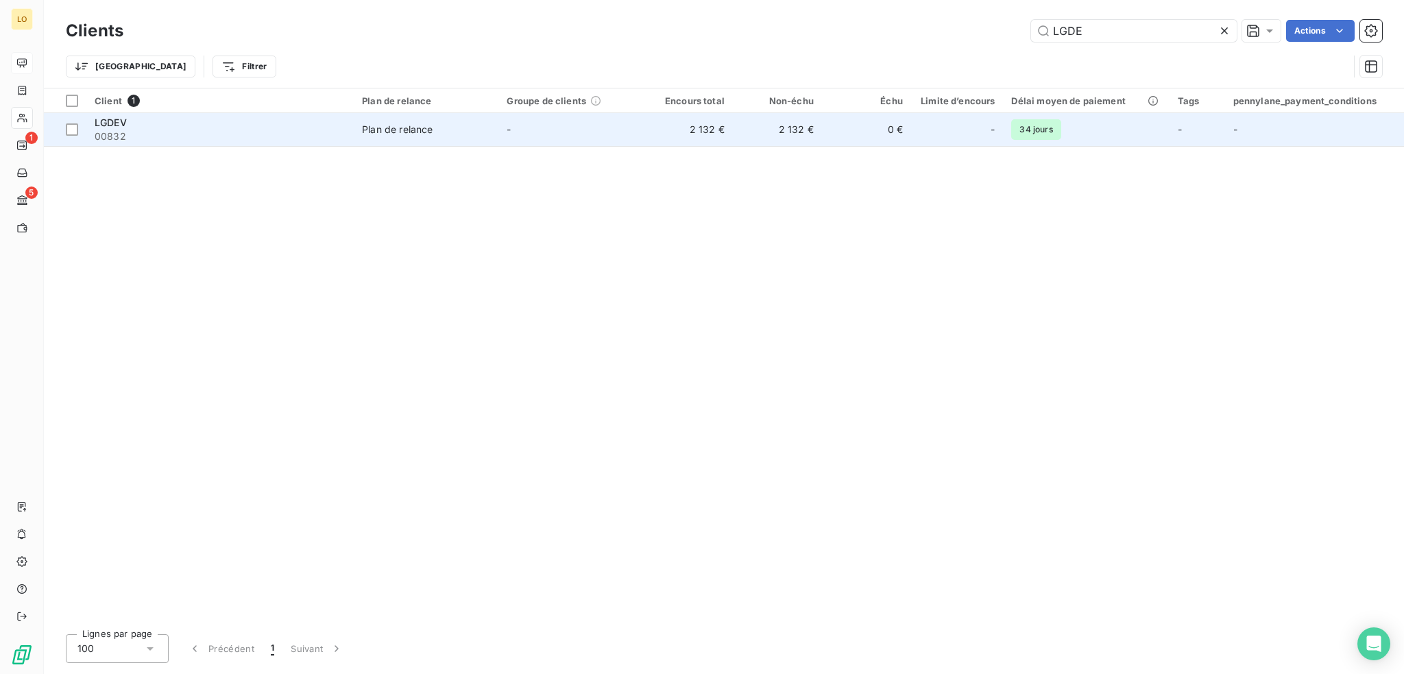
type input "LGDE"
click at [184, 131] on span "00832" at bounding box center [220, 137] width 251 height 14
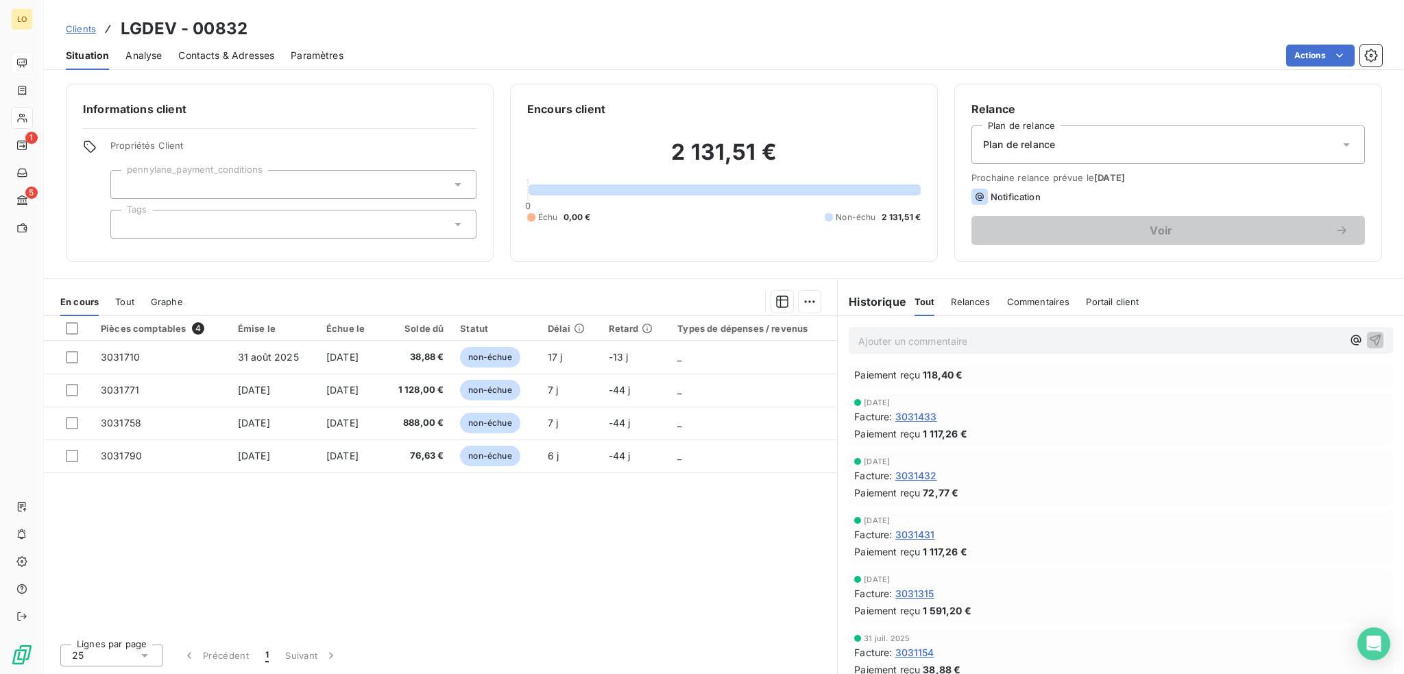
scroll to position [411, 0]
